Goal: Information Seeking & Learning: Learn about a topic

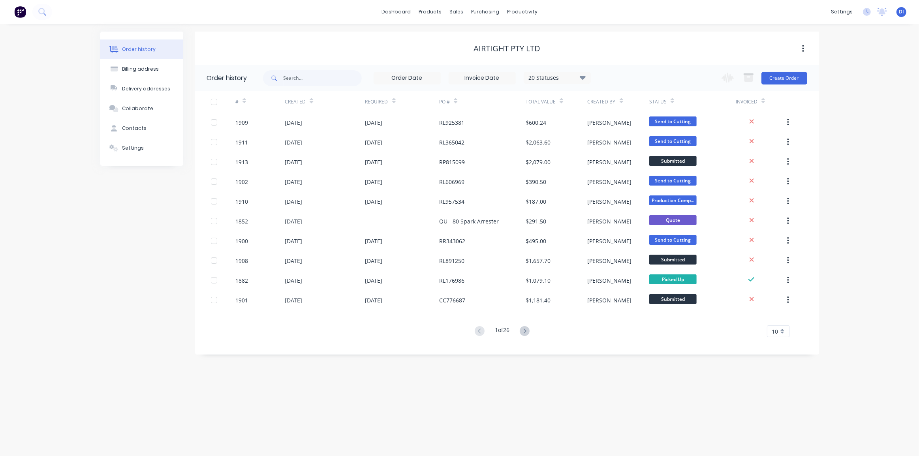
click at [17, 9] on img at bounding box center [20, 12] width 12 height 12
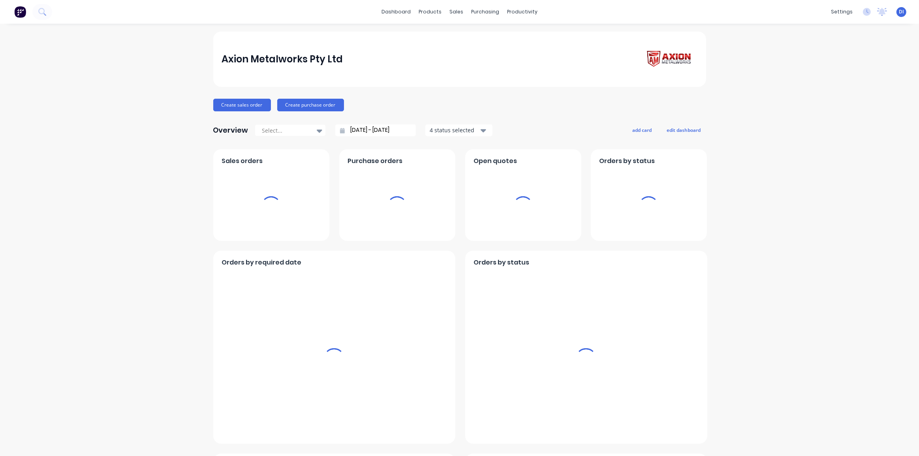
click at [851, 135] on div "Axion Metalworks Pty Ltd Create sales order Create purchase order Overview Sele…" at bounding box center [459, 441] width 919 height 818
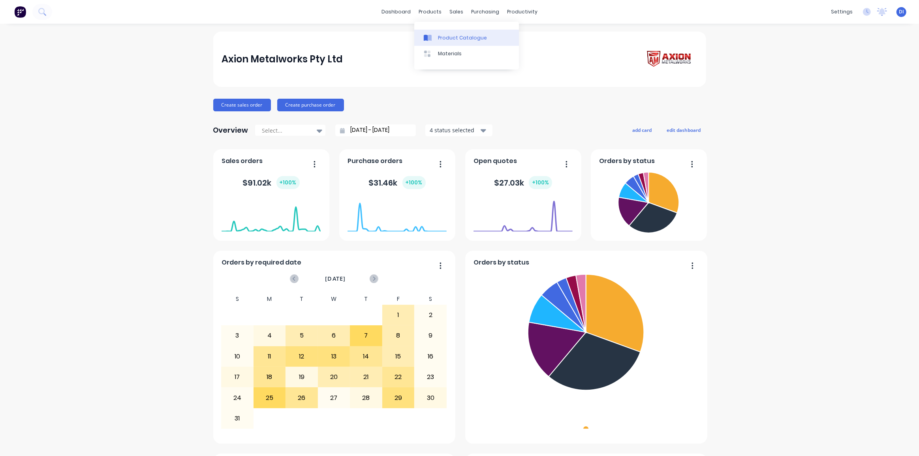
click at [438, 37] on div "Product Catalogue" at bounding box center [462, 37] width 49 height 7
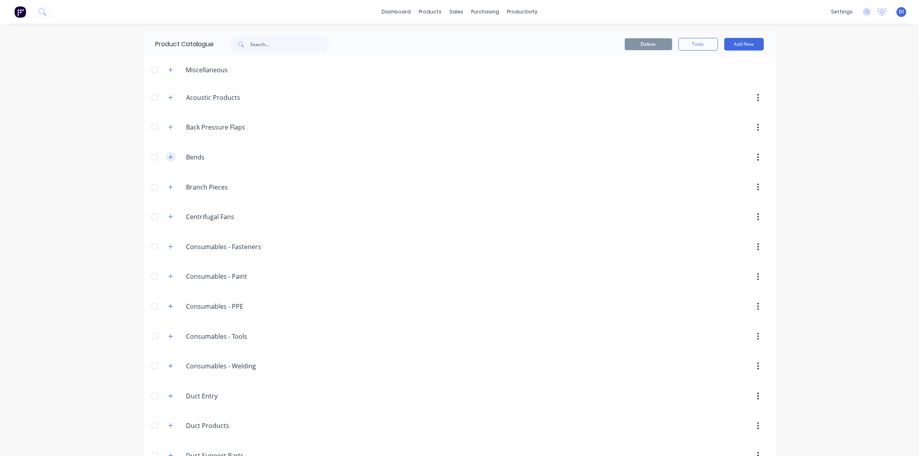
click at [171, 156] on button "button" at bounding box center [171, 157] width 10 height 10
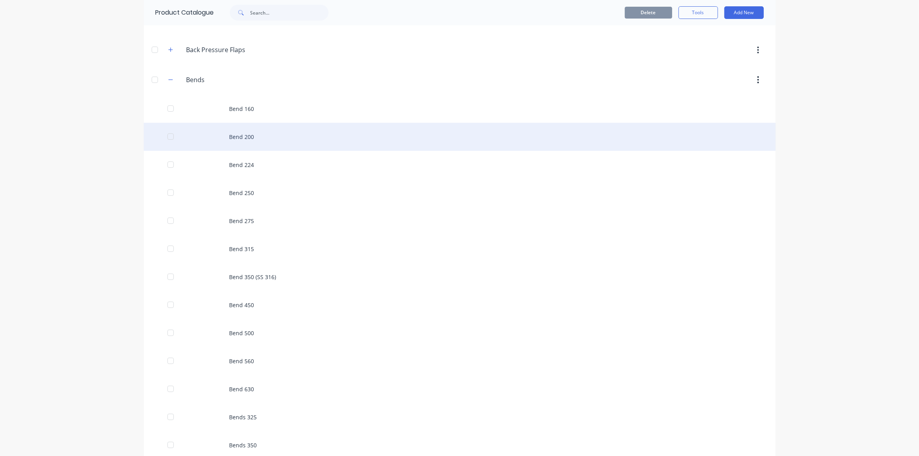
scroll to position [107, 0]
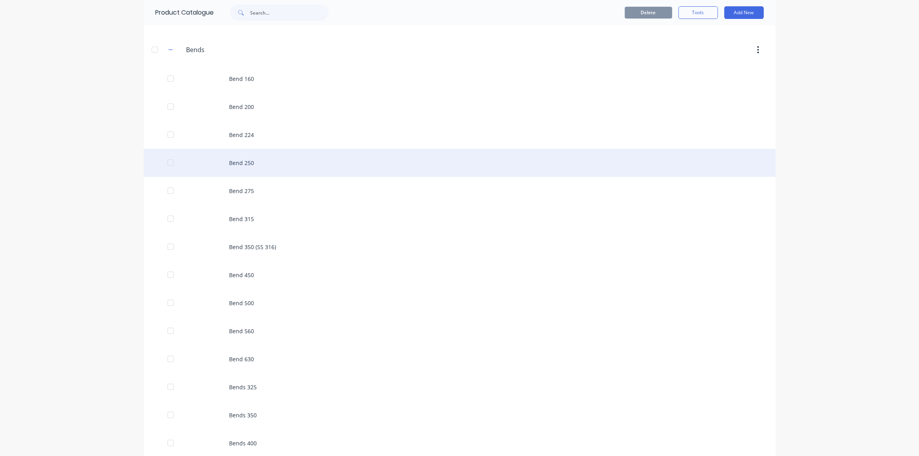
click at [329, 163] on div "Bend 250" at bounding box center [460, 163] width 632 height 28
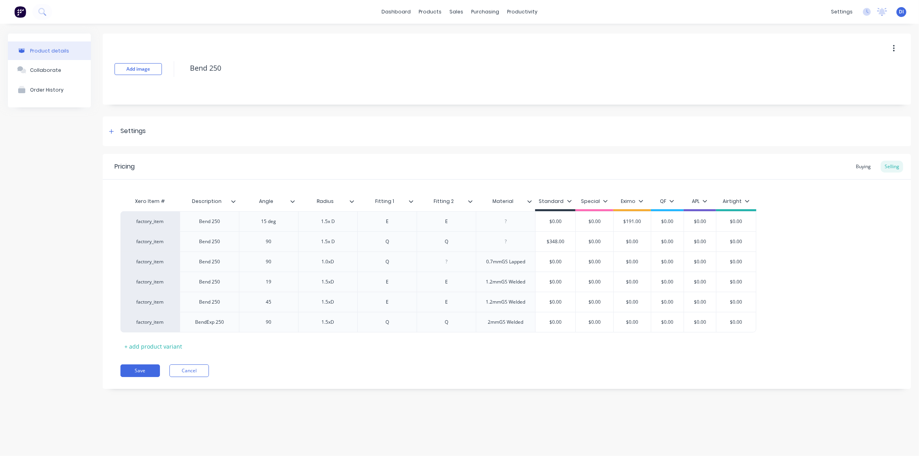
type textarea "x"
click at [476, 359] on div "Pricing Buying Selling Xero Item # Description Angle Radius Fitting 1 Fitting 2…" at bounding box center [507, 271] width 808 height 235
click at [792, 280] on div "factory_item Bend 250 15 deg 1.5x D E E $0.00 $0.00 $191.00 $0.00 $0.00 $0.00 f…" at bounding box center [506, 271] width 773 height 121
click at [813, 293] on div "factory_item Bend 250 15 deg 1.5x D E E $0.00 $0.00 $191.00 $0.00 $0.00 $0.00 f…" at bounding box center [506, 271] width 773 height 121
click at [17, 10] on img at bounding box center [20, 12] width 12 height 12
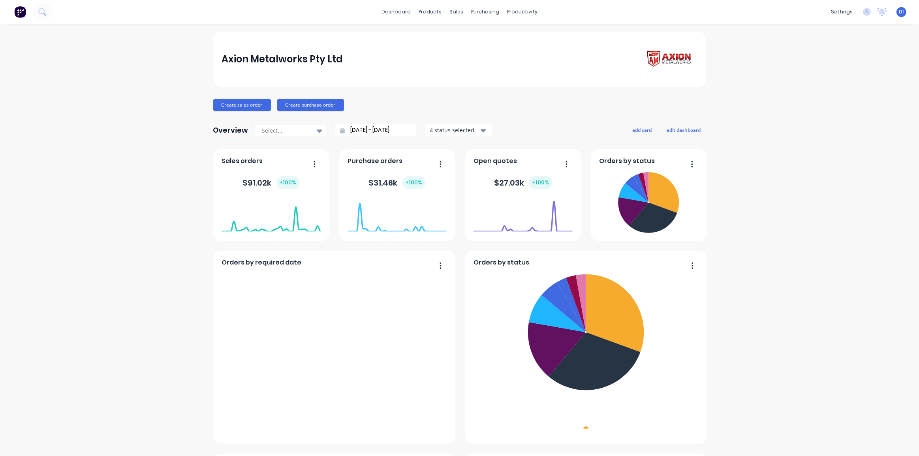
click at [876, 148] on div "Axion Metalworks Pty Ltd Create sales order Create purchase order Overview Sele…" at bounding box center [459, 441] width 919 height 818
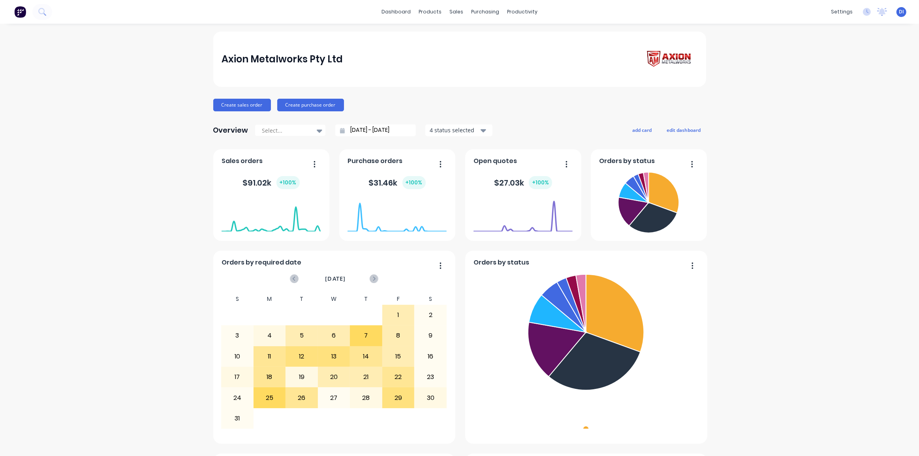
click at [760, 91] on div "Axion Metalworks Pty Ltd Create sales order Create purchase order Overview Sele…" at bounding box center [459, 441] width 919 height 818
drag, startPoint x: 338, startPoint y: 62, endPoint x: 214, endPoint y: 60, distance: 124.0
click at [204, 62] on div "Axion Metalworks Pty Ltd Create sales order Create purchase order Overview Sele…" at bounding box center [459, 441] width 919 height 818
click at [516, 65] on div "Axion Metalworks Pty Ltd" at bounding box center [459, 59] width 476 height 23
drag, startPoint x: 732, startPoint y: 32, endPoint x: 697, endPoint y: 11, distance: 40.5
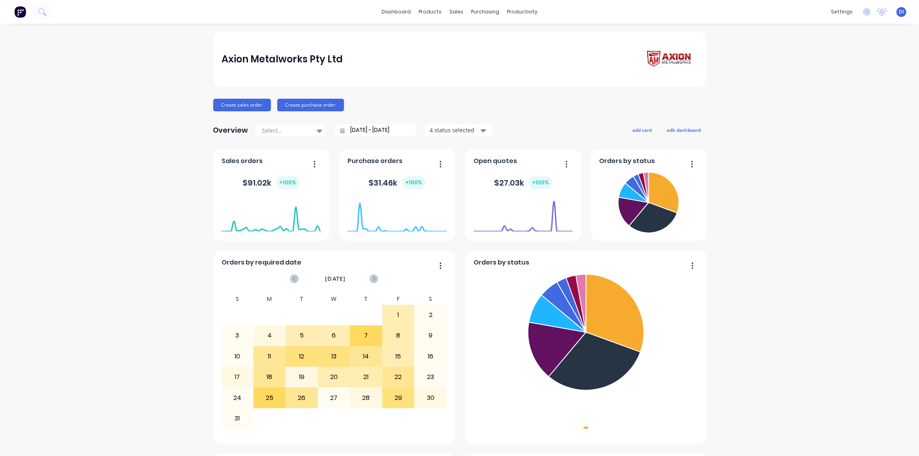
click at [732, 32] on div "Axion Metalworks Pty Ltd Create sales order Create purchase order Overview Sele…" at bounding box center [459, 441] width 919 height 818
